Goal: Task Accomplishment & Management: Manage account settings

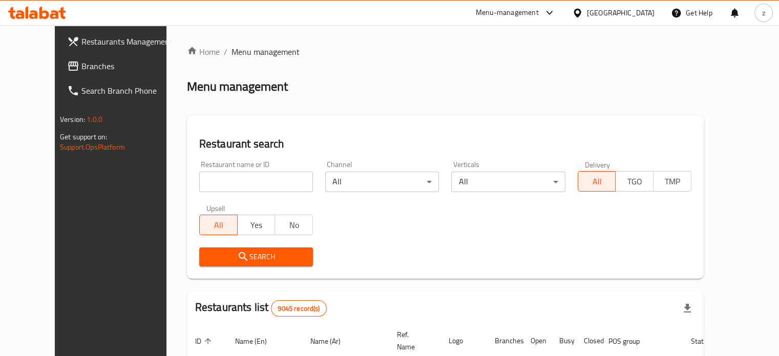
click at [207, 184] on input "search" at bounding box center [256, 182] width 114 height 20
type input "Koozi"
click button "Search" at bounding box center [256, 256] width 114 height 19
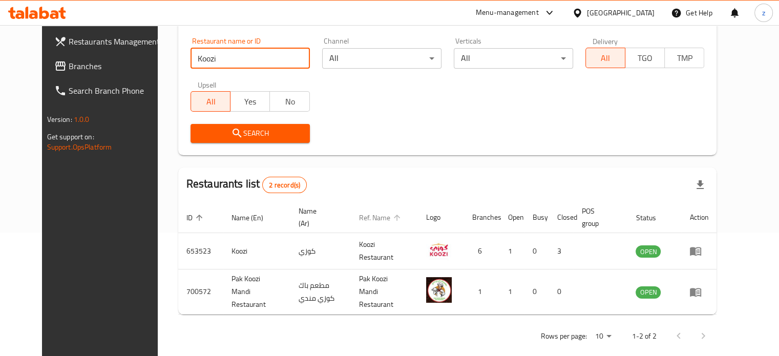
scroll to position [128, 0]
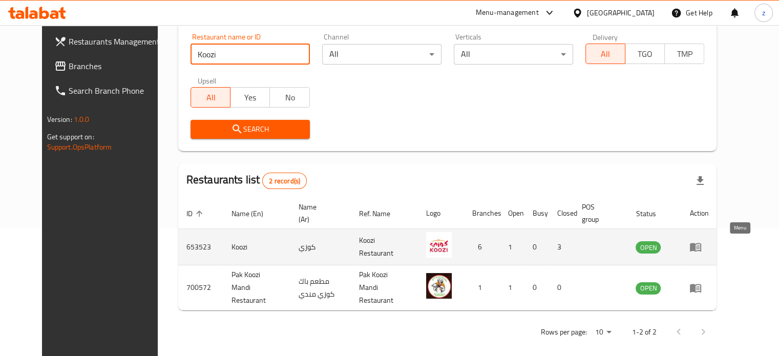
click at [701, 243] on icon "enhanced table" at bounding box center [695, 247] width 11 height 9
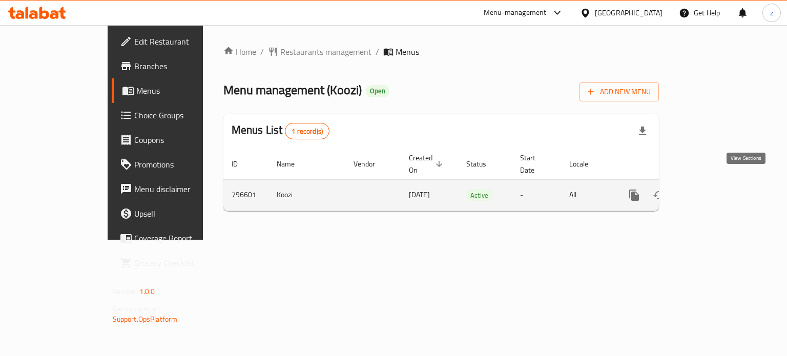
click at [720, 184] on link "enhanced table" at bounding box center [707, 195] width 25 height 25
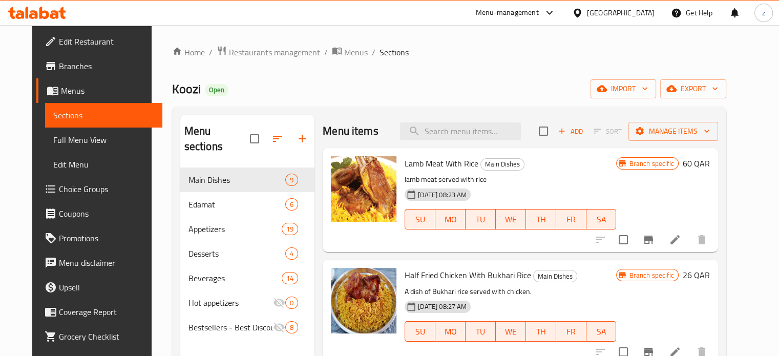
click at [105, 36] on span "Edit Restaurant" at bounding box center [106, 41] width 95 height 12
